Goal: Task Accomplishment & Management: Manage account settings

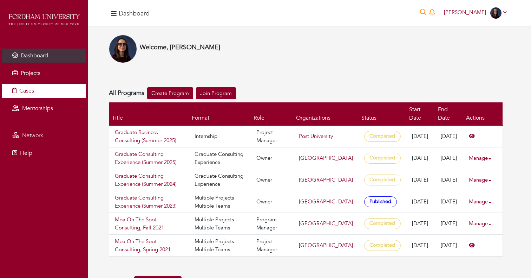
click at [26, 91] on span "Cases" at bounding box center [26, 91] width 15 height 8
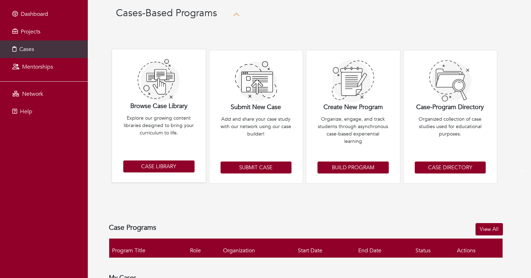
scroll to position [43, 0]
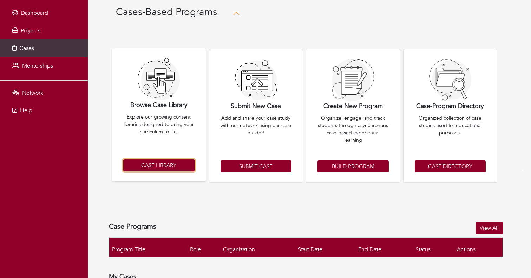
click at [164, 165] on link "Case Library" at bounding box center [158, 165] width 71 height 12
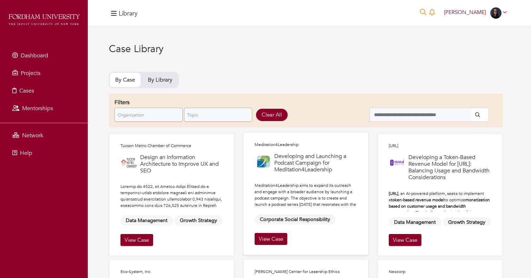
scroll to position [23, 0]
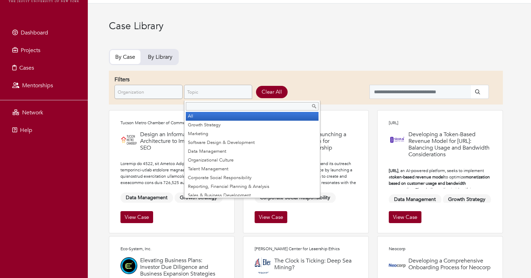
click at [205, 89] on span "Topic" at bounding box center [215, 92] width 56 height 14
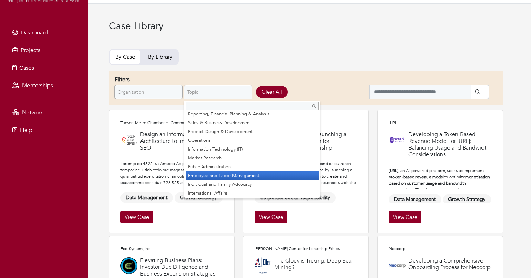
scroll to position [71, 0]
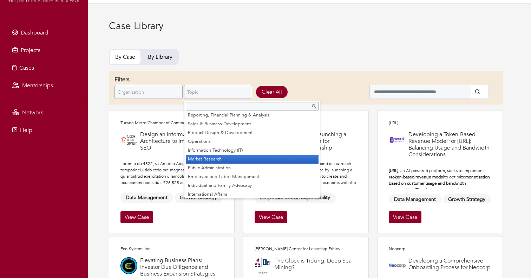
click at [233, 161] on li "Market Research" at bounding box center [252, 159] width 133 height 9
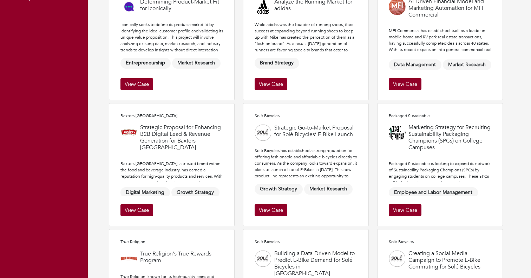
scroll to position [172, 0]
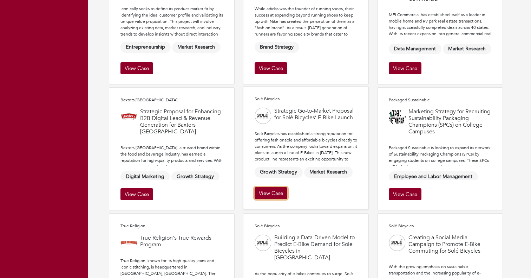
click at [267, 188] on link "View Case" at bounding box center [271, 193] width 33 height 12
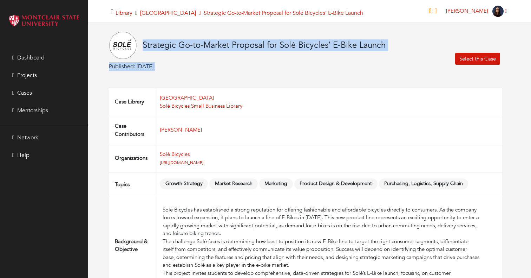
drag, startPoint x: 140, startPoint y: 45, endPoint x: 432, endPoint y: 44, distance: 292.1
click at [432, 44] on div "Strategic Go-to-Market Proposal for Solé Bicycles’ E-Bike Launch Published: 09/…" at bounding box center [306, 58] width 394 height 55
click at [362, 71] on div "Strategic Go-to-Market Proposal for Solé Bicycles’ E-Bike Launch Published: 09/…" at bounding box center [247, 58] width 277 height 55
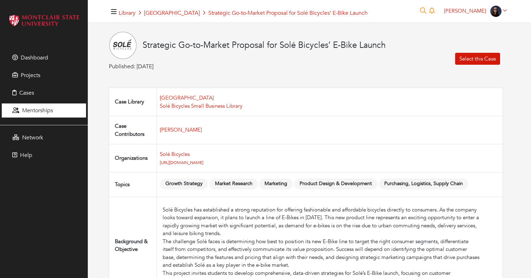
click at [47, 109] on span "Mentorships" at bounding box center [37, 110] width 31 height 8
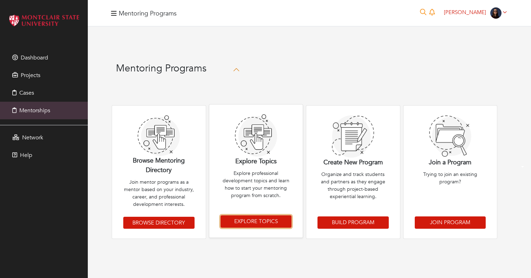
click at [252, 223] on link "Explore Topics" at bounding box center [256, 221] width 71 height 12
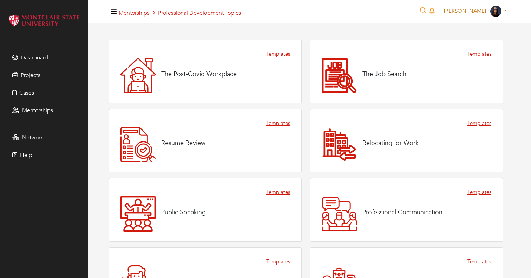
click at [464, 9] on span "[PERSON_NAME]" at bounding box center [465, 10] width 42 height 7
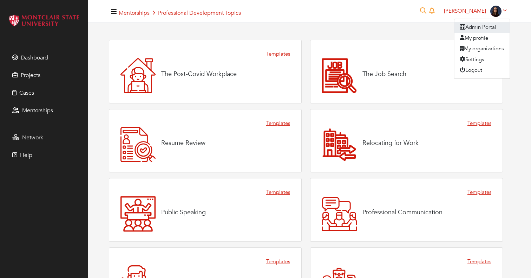
click at [471, 27] on link "Admin Portal" at bounding box center [483, 27] width 56 height 11
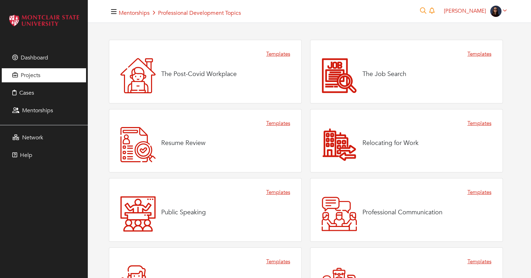
click at [49, 72] on link "Projects" at bounding box center [44, 75] width 84 height 14
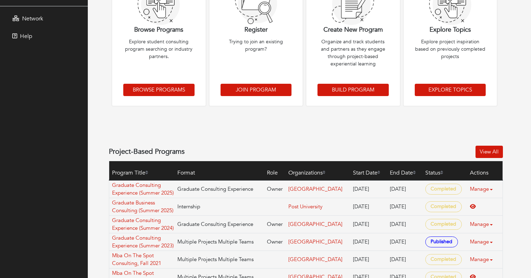
scroll to position [130, 0]
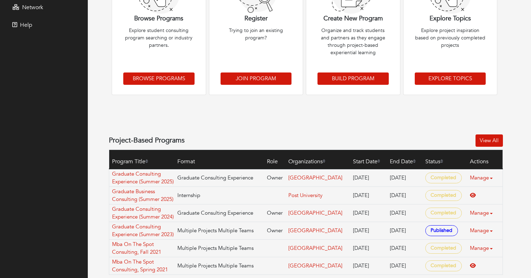
click at [164, 127] on div "Projects-Based Programs Browse Programs Explore student consulting program sear…" at bounding box center [306, 93] width 394 height 361
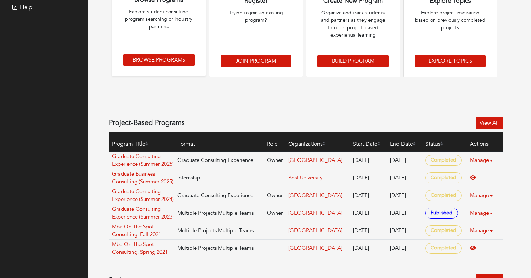
scroll to position [158, 0]
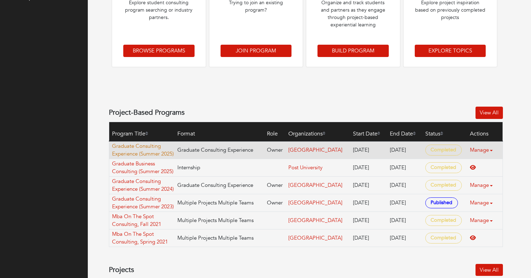
click at [134, 154] on link "Graduate Consulting Experience (Summer 2025)" at bounding box center [143, 150] width 62 height 16
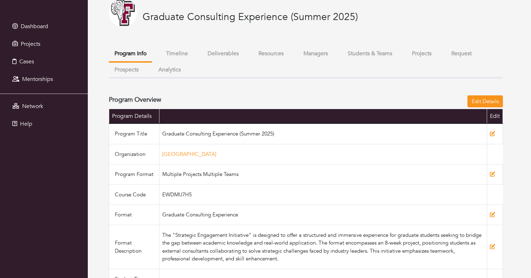
scroll to position [34, 0]
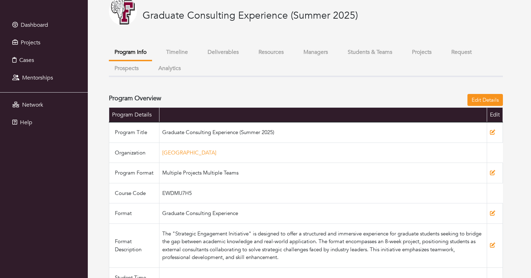
click at [315, 54] on button "Managers" at bounding box center [316, 52] width 36 height 15
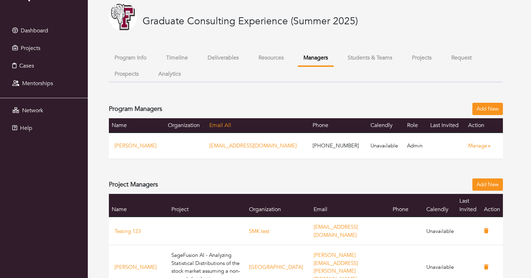
scroll to position [9, 0]
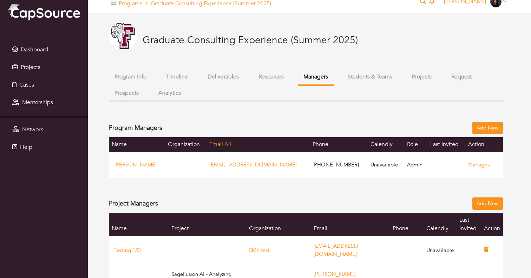
click at [354, 78] on button "Students & Teams" at bounding box center [370, 76] width 56 height 15
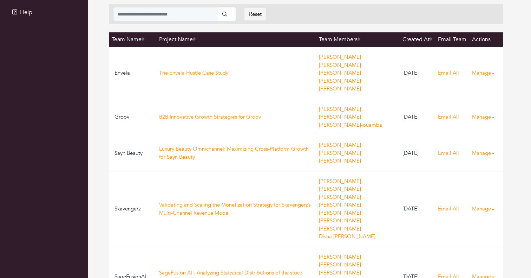
scroll to position [143, 0]
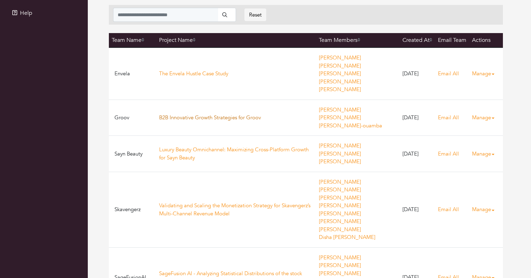
click at [182, 114] on link "B2B Innovative Growth Strategies for Groov" at bounding box center [210, 117] width 102 height 7
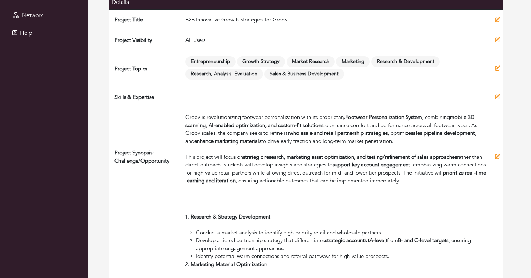
scroll to position [114, 0]
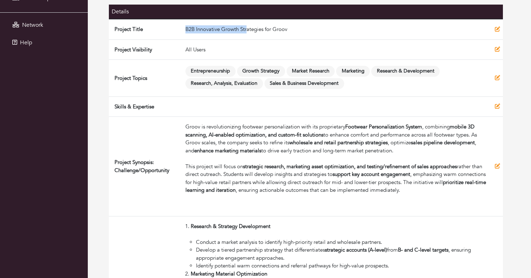
drag, startPoint x: 185, startPoint y: 30, endPoint x: 247, endPoint y: 30, distance: 61.5
click at [247, 30] on td "B2B Innovative Growth Strategies for Groov" at bounding box center [338, 29] width 310 height 20
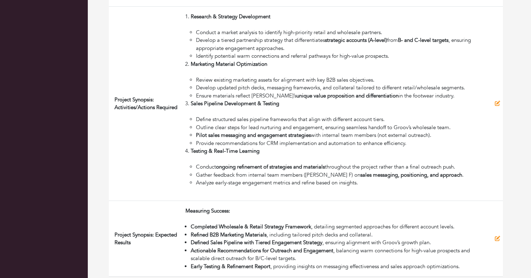
scroll to position [328, 0]
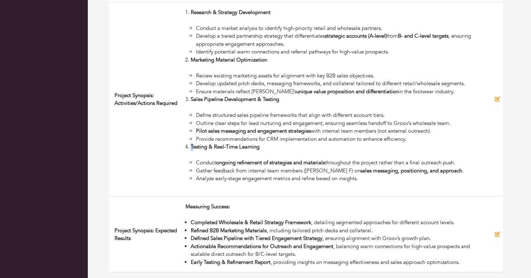
drag, startPoint x: 194, startPoint y: 149, endPoint x: 261, endPoint y: 143, distance: 67.0
click at [261, 143] on li "Testing & Real-Time Learning Conduct ongoing refinement of strategies and mater…" at bounding box center [340, 163] width 299 height 40
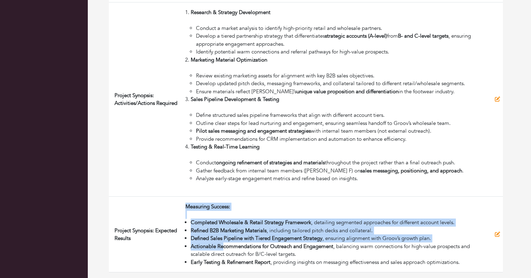
drag, startPoint x: 182, startPoint y: 207, endPoint x: 227, endPoint y: 253, distance: 64.4
click at [225, 251] on td "Measuring Success: Completed Wholesale & Retail Strategy Framework , detailing …" at bounding box center [338, 234] width 310 height 76
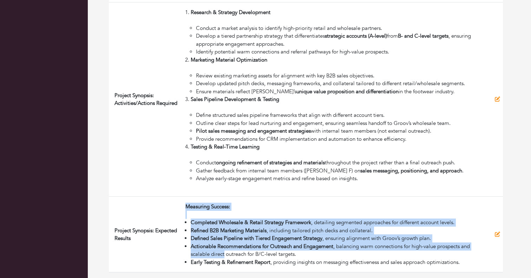
click at [223, 230] on strong "Refined B2B Marketing Materials" at bounding box center [229, 230] width 76 height 7
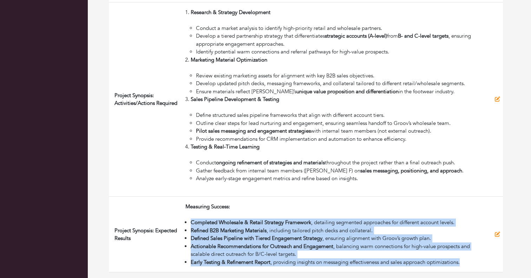
drag, startPoint x: 190, startPoint y: 221, endPoint x: 189, endPoint y: 269, distance: 47.1
click at [189, 269] on td "Measuring Success: Completed Wholesale & Retail Strategy Framework , detailing …" at bounding box center [338, 234] width 310 height 76
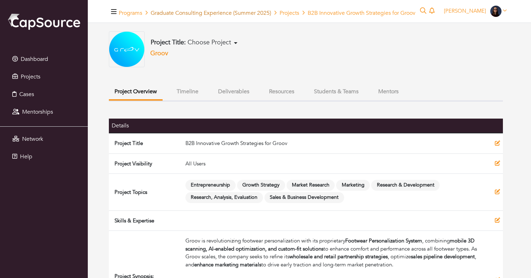
click at [209, 10] on link "Graduate Consulting Experience (Summer 2025)" at bounding box center [211, 13] width 121 height 8
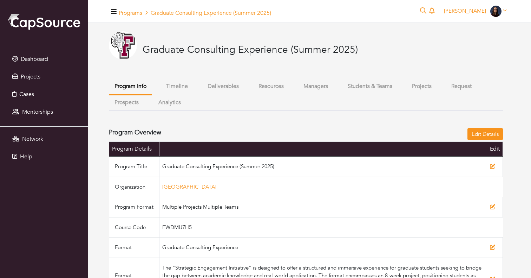
click at [164, 104] on button "Analytics" at bounding box center [170, 102] width 34 height 15
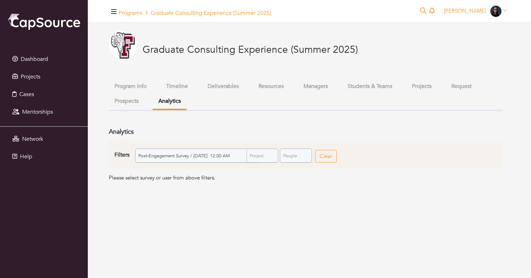
click at [180, 152] on span "Post-Engagement Survey / Friday, July 26, 2024: 12:00 AM" at bounding box center [194, 156] width 112 height 14
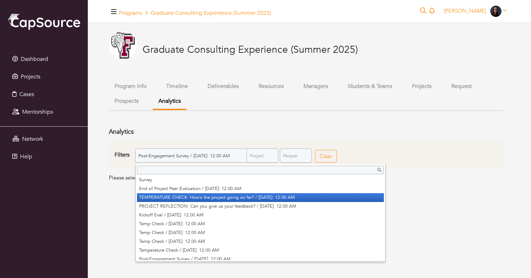
click at [174, 197] on li "TEMPERATURE CHECK: How's the project going so far? / Friday, June 20, 2025: 12:…" at bounding box center [260, 197] width 247 height 9
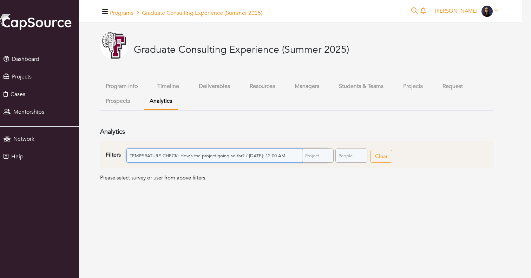
scroll to position [0, 75]
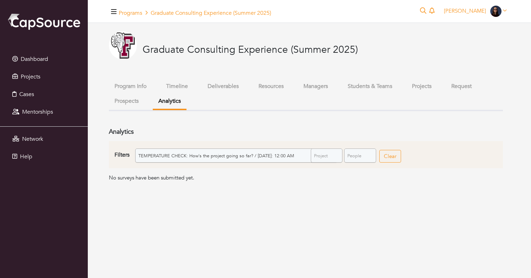
click at [182, 157] on span "TEMPERATURE CHECK: How's the project going so far? / [DATE]: 12:00 AM" at bounding box center [233, 156] width 190 height 14
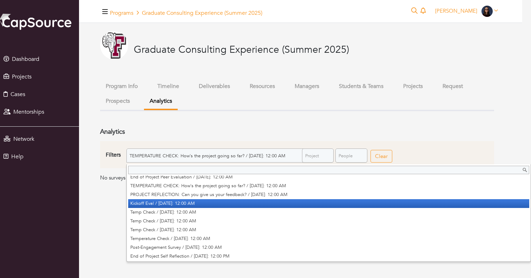
scroll to position [12, 0]
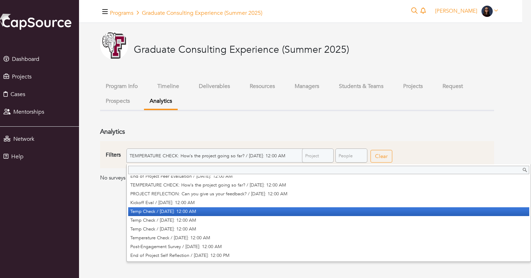
click at [160, 208] on li "Temp Check / [DATE]: 12:00 AM" at bounding box center [328, 211] width 401 height 9
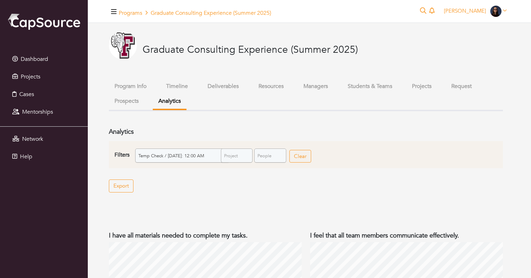
click at [184, 88] on button "Timeline" at bounding box center [177, 86] width 33 height 15
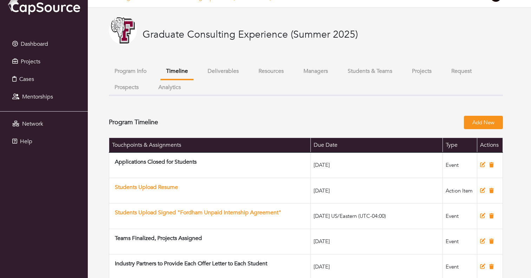
scroll to position [16, 0]
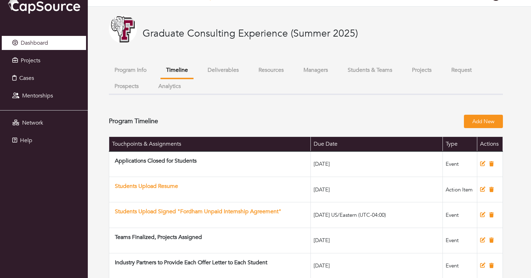
click at [38, 42] on span "Dashboard" at bounding box center [34, 43] width 27 height 8
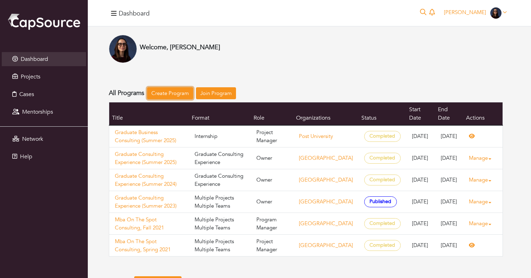
click at [178, 92] on link "Create Program" at bounding box center [170, 93] width 46 height 12
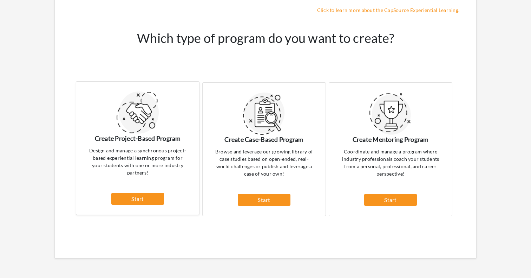
scroll to position [77, 0]
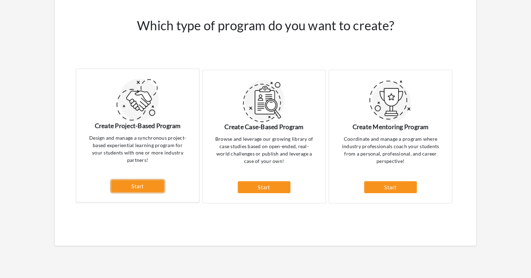
click at [140, 188] on link "Start" at bounding box center [137, 186] width 53 height 12
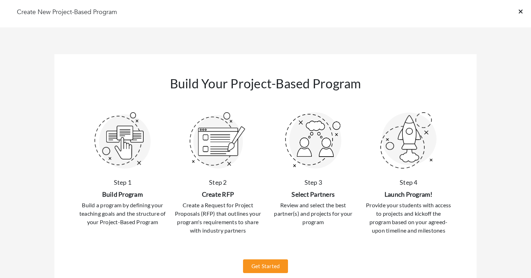
scroll to position [66, 0]
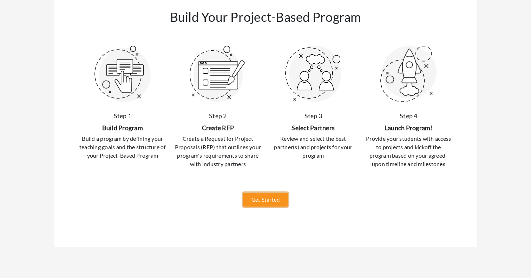
click at [266, 201] on link "Get Started" at bounding box center [265, 200] width 45 height 14
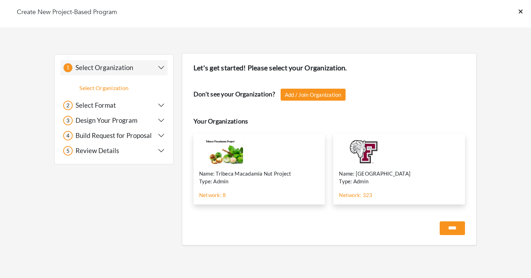
click at [399, 164] on div "Name: Fordham University Type: Admin Network: 323 Manage Select" at bounding box center [400, 169] width 132 height 71
click at [451, 228] on input "****" at bounding box center [452, 228] width 25 height 14
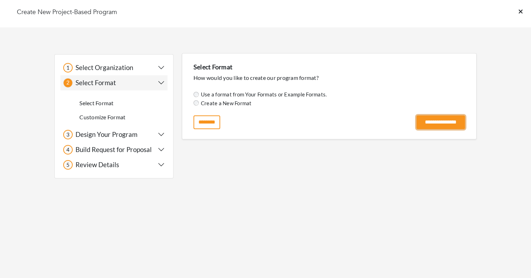
click at [417, 125] on input "**********" at bounding box center [441, 122] width 49 height 14
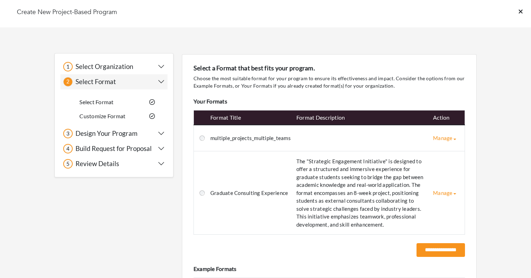
click at [124, 132] on h5 "Design Your Program" at bounding box center [105, 133] width 65 height 8
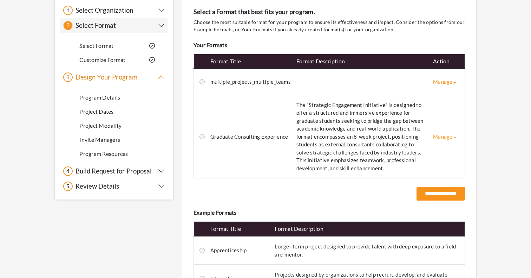
click at [119, 168] on h5 "Build Request for Proposal" at bounding box center [112, 171] width 79 height 8
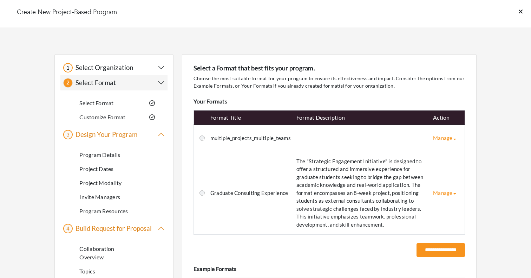
click at [521, 12] on icon at bounding box center [521, 11] width 4 height 4
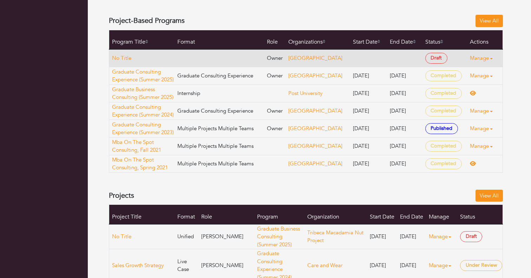
scroll to position [256, 0]
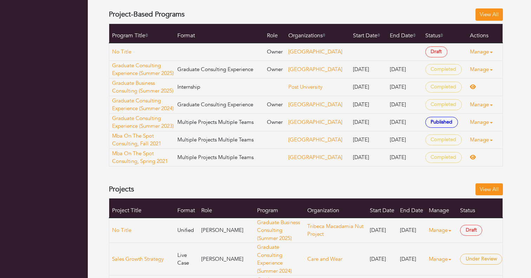
click at [320, 20] on div "Project-Based Programs View All" at bounding box center [306, 14] width 394 height 12
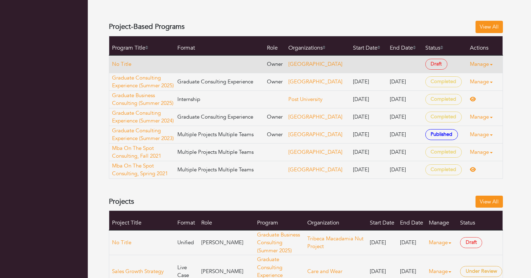
click at [474, 61] on link "Manage" at bounding box center [484, 64] width 28 height 14
click at [484, 108] on link "Delete" at bounding box center [496, 105] width 56 height 11
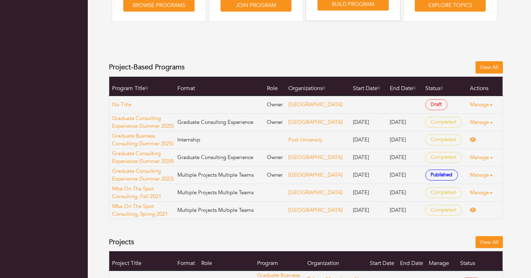
scroll to position [167, 0]
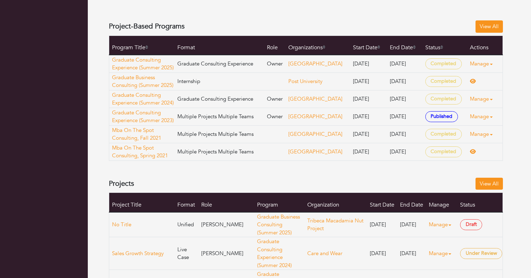
scroll to position [270, 0]
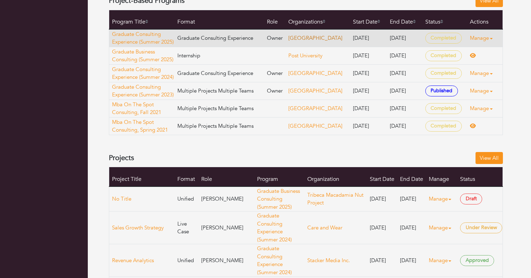
click at [307, 36] on link "[GEOGRAPHIC_DATA]" at bounding box center [316, 37] width 54 height 7
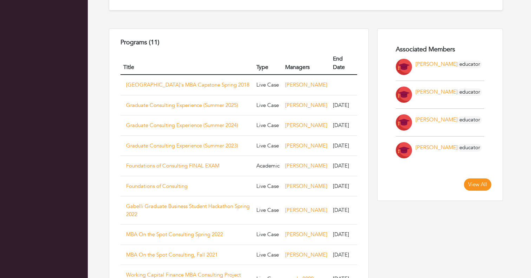
scroll to position [403, 0]
